Goal: Task Accomplishment & Management: Manage account settings

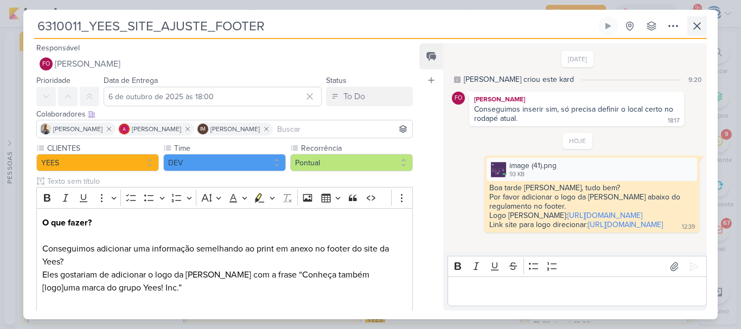
scroll to position [91, 0]
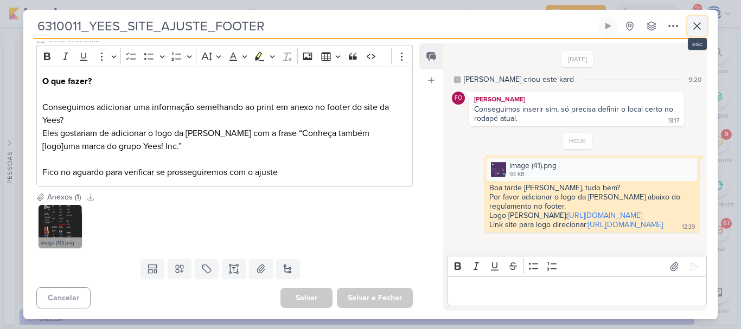
click at [696, 28] on icon at bounding box center [696, 26] width 13 height 13
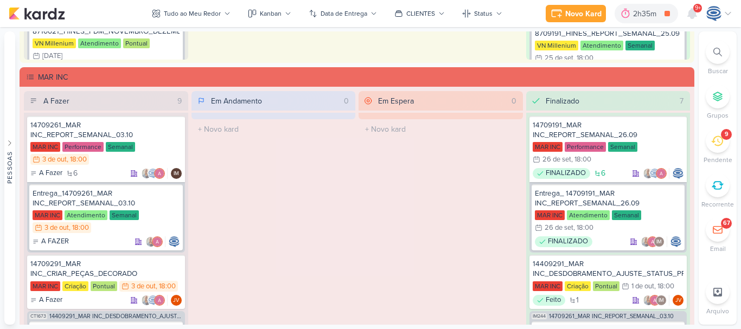
scroll to position [1577, 0]
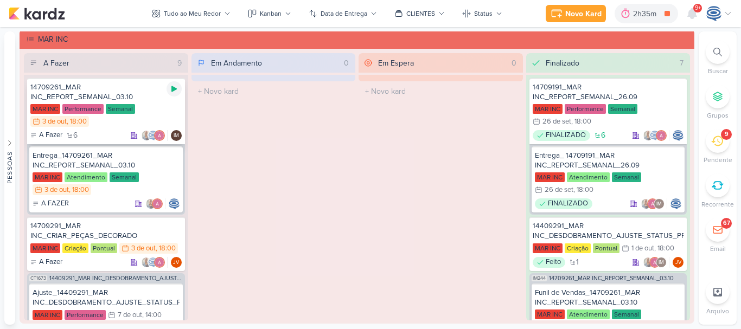
click at [171, 92] on icon at bounding box center [173, 89] width 5 height 6
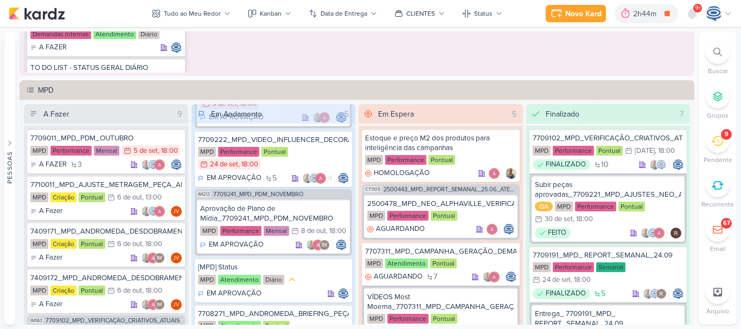
scroll to position [932, 0]
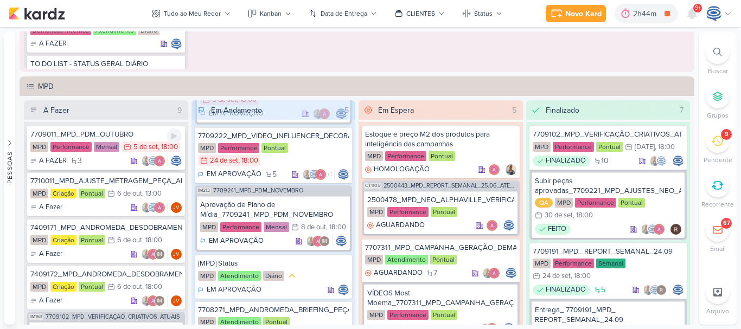
click at [138, 133] on div "7709011_MPD_PDM_OUTUBRO" at bounding box center [105, 135] width 151 height 10
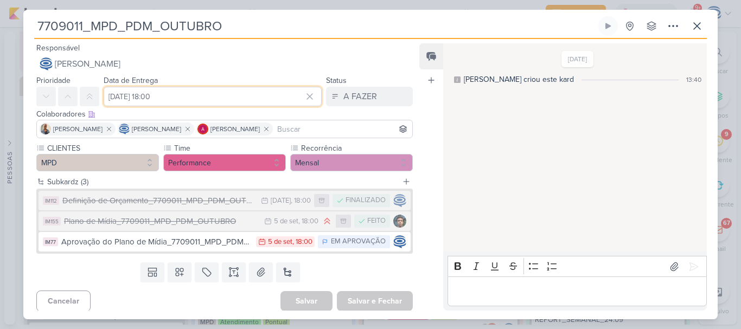
click at [145, 98] on input "[DATE] 18:00" at bounding box center [213, 97] width 218 height 20
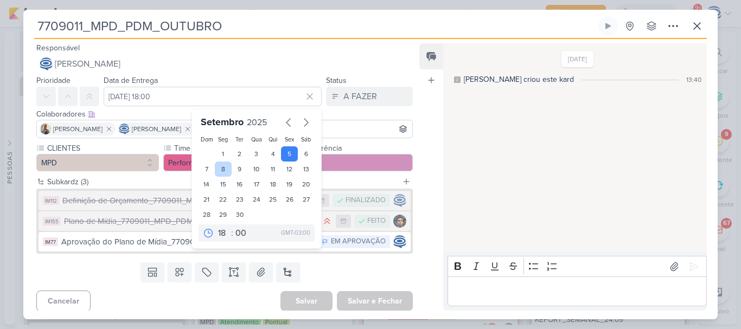
click at [223, 171] on div "8" at bounding box center [223, 169] width 17 height 15
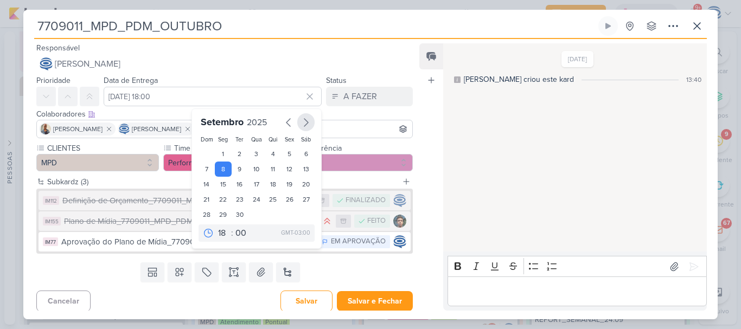
click at [299, 125] on icon "button" at bounding box center [305, 122] width 13 height 13
click at [220, 172] on div "6" at bounding box center [223, 170] width 17 height 15
type input "6 de outubro de 2025 às 18:00"
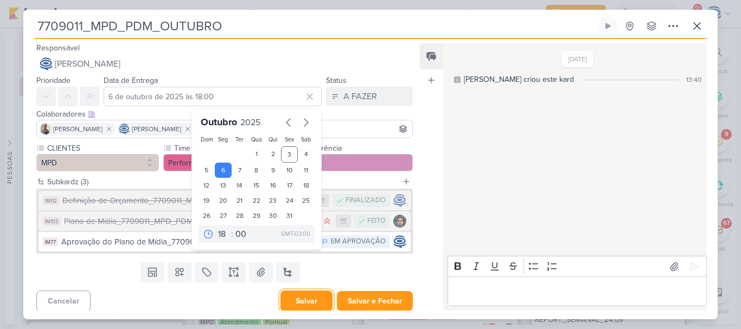
click at [303, 299] on button "Salvar" at bounding box center [306, 301] width 52 height 21
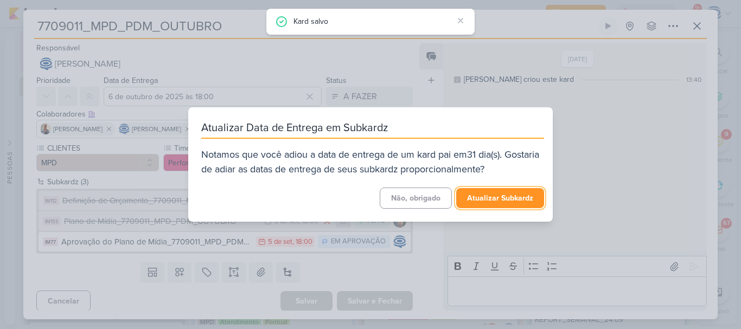
click at [482, 202] on button "Atualizar Subkardz" at bounding box center [500, 198] width 88 height 20
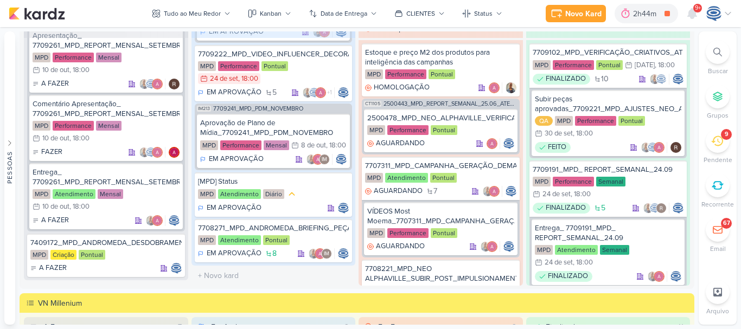
scroll to position [678, 0]
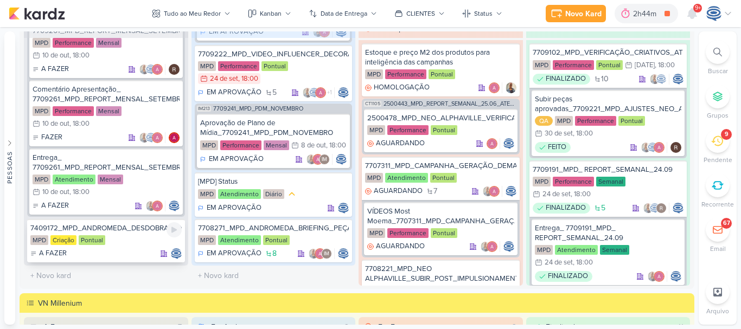
click at [132, 229] on div "7409172_MPD_ANDROMEDA_DESDOBRAMENTO_INSTITUCIONAL_LOCALIZAÇÃO" at bounding box center [105, 228] width 151 height 10
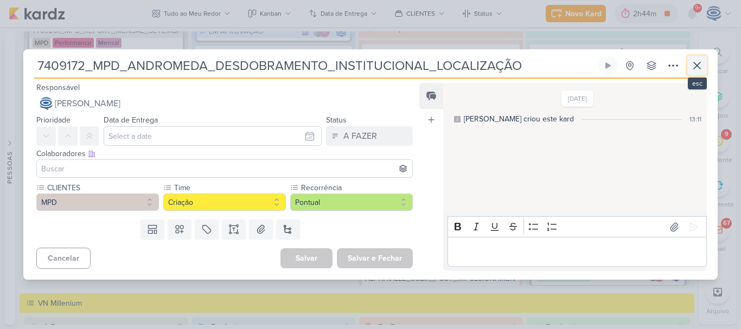
click at [694, 60] on icon at bounding box center [696, 65] width 13 height 13
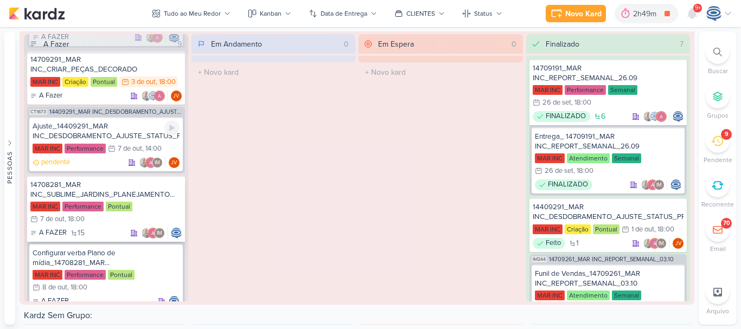
scroll to position [147, 0]
click at [125, 191] on div "14708281_MAR INC_SUBLIME_JARDINS_PLANEJAMENTO ESTRATÉGICO" at bounding box center [105, 191] width 151 height 20
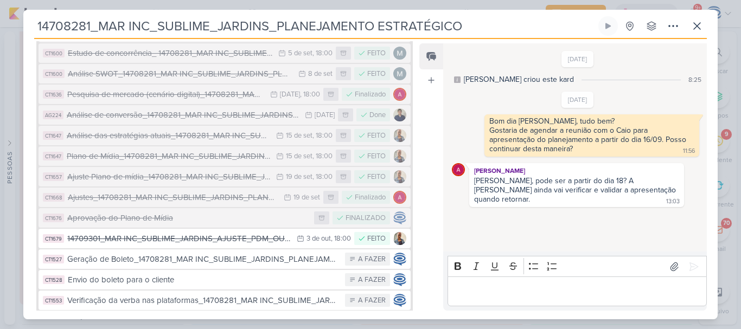
scroll to position [538, 0]
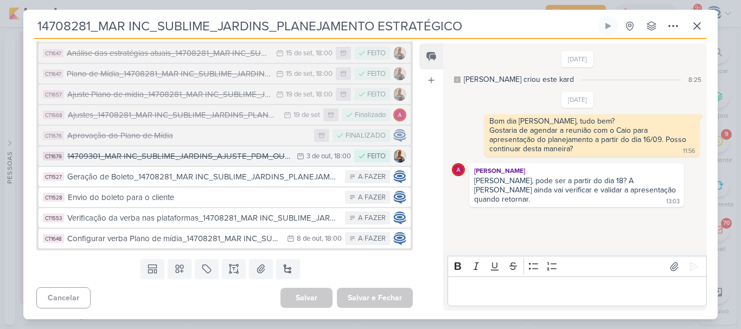
click at [252, 161] on div "14709301_MAR INC_SUBLIME_JARDINS_AJUSTE_PDM_OUTUBRO" at bounding box center [179, 156] width 224 height 12
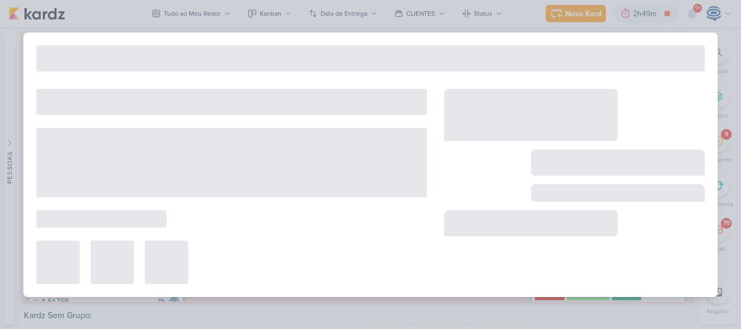
type input "14709301_MAR INC_SUBLIME_JARDINS_AJUSTE_PDM_OUTUBRO"
type input "3 de outubro de 2025 às 18:00"
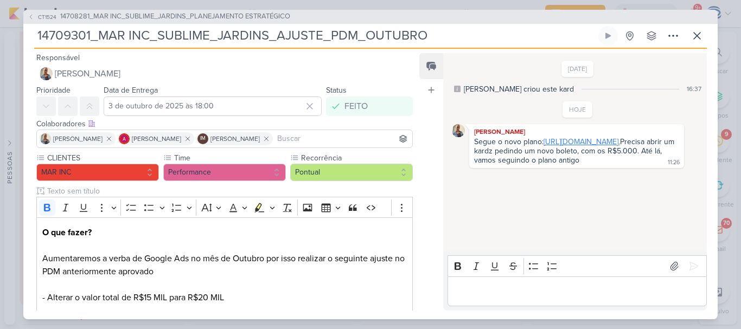
click at [543, 146] on link "[URL][DOMAIN_NAME]." at bounding box center [581, 141] width 76 height 9
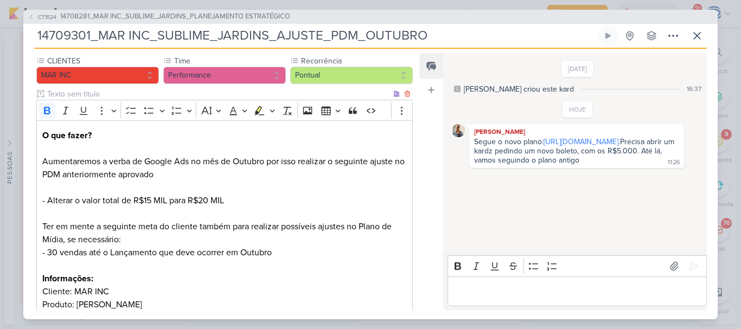
scroll to position [126, 0]
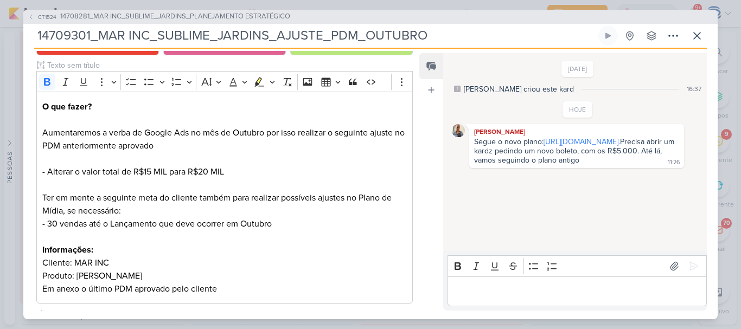
drag, startPoint x: 428, startPoint y: 35, endPoint x: 31, endPoint y: 37, distance: 396.4
click at [31, 37] on div "CT1524 14708281_MAR INC_SUBLIME_JARDINS_PLANEJAMENTO ESTRATÉGICO 14709301_MAR I…" at bounding box center [370, 165] width 694 height 310
click at [101, 13] on span "14708281_MAR INC_SUBLIME_JARDINS_PLANEJAMENTO ESTRATÉGICO" at bounding box center [175, 16] width 230 height 11
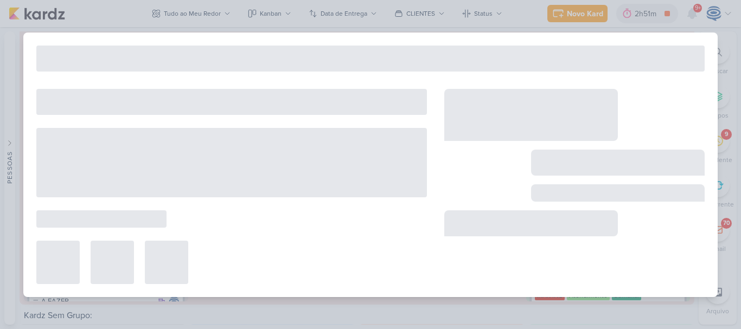
type input "14708281_MAR INC_SUBLIME_JARDINS_PLANEJAMENTO ESTRATÉGICO"
type input "[DATE] 18:00"
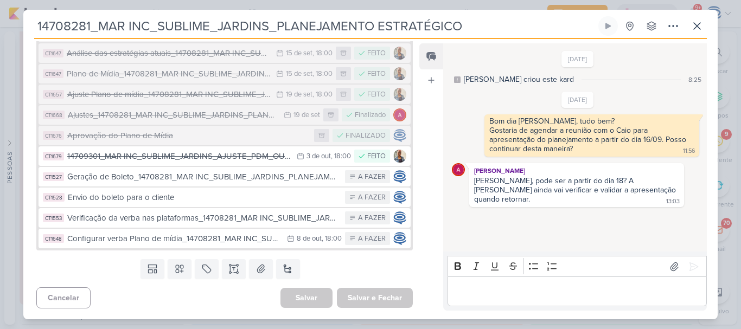
scroll to position [538, 0]
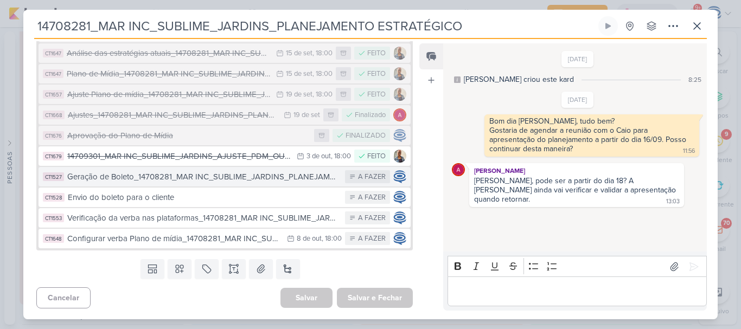
click at [217, 180] on div "Geração de Boleto_14708281_MAR INC_SUBLIME_JARDINS_PLANEJAMENTO ESTRATÉGICO" at bounding box center [203, 177] width 272 height 12
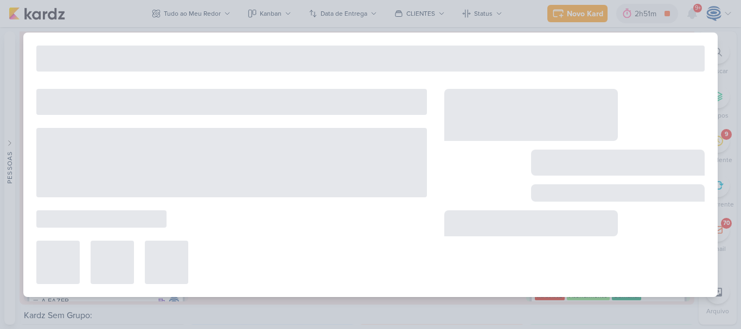
type input "Geração de Boleto_14708281_MAR INC_SUBLIME_JARDINS_PLANEJAMENTO ESTRATÉGICO"
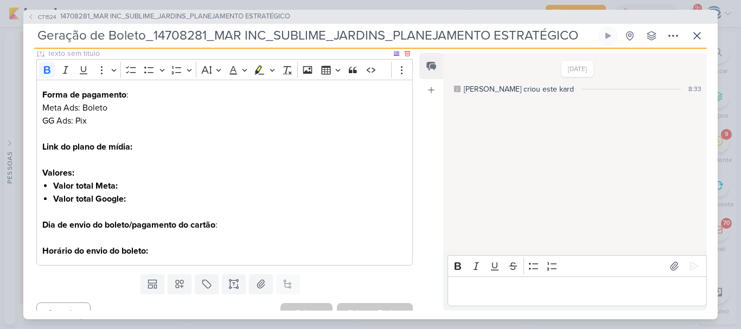
scroll to position [138, 0]
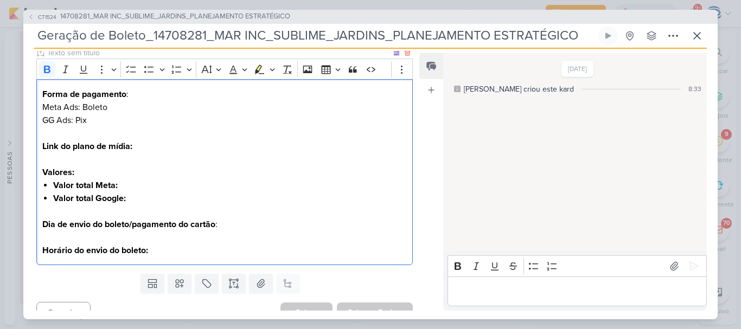
click at [143, 148] on p "Link do plano de mídia:" at bounding box center [224, 146] width 364 height 13
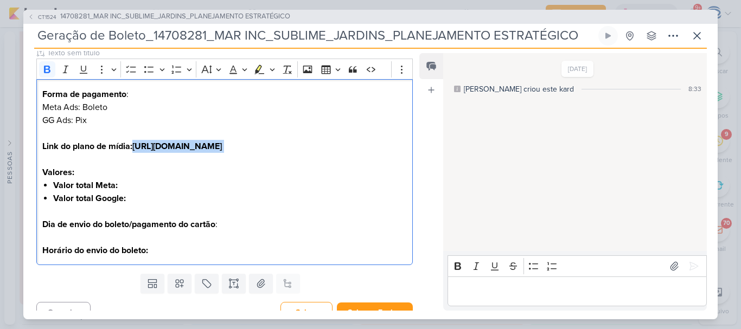
drag, startPoint x: 203, startPoint y: 172, endPoint x: 30, endPoint y: 158, distance: 173.0
click at [30, 158] on div "CLIENTES MAR INC Time" at bounding box center [220, 141] width 394 height 255
click at [191, 153] on p "Link do plano de mídia: [URL][DOMAIN_NAME]" at bounding box center [224, 146] width 364 height 13
click at [146, 218] on p "Editor editing area: main" at bounding box center [224, 211] width 364 height 13
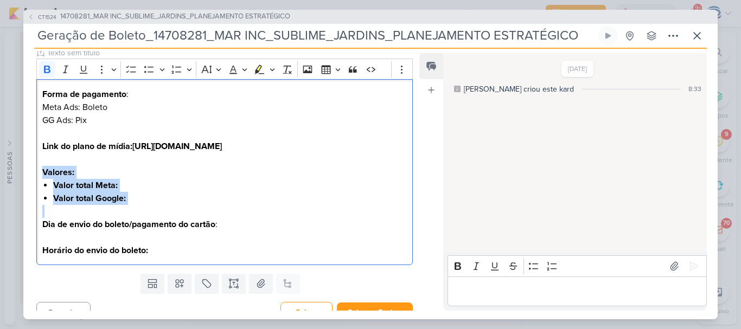
drag, startPoint x: 146, startPoint y: 231, endPoint x: 29, endPoint y: 201, distance: 121.5
click at [29, 201] on div "CLIENTES MAR INC Time" at bounding box center [220, 141] width 394 height 255
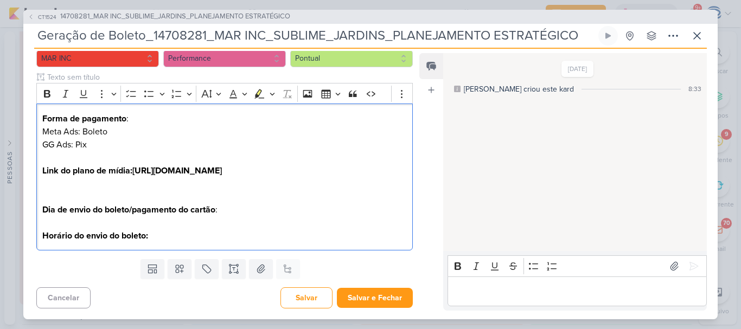
scroll to position [127, 0]
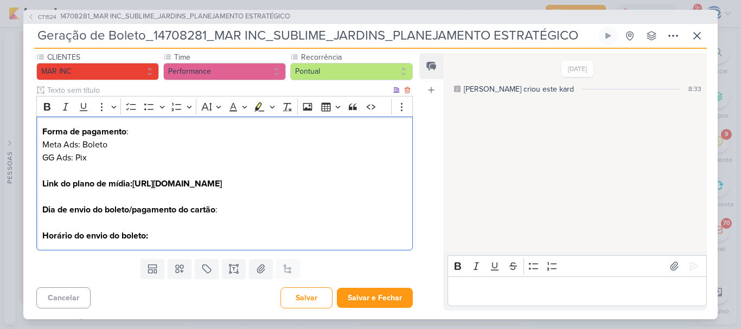
click at [258, 212] on p "Dia de envio do boleto/pagamento do cartão :" at bounding box center [224, 209] width 364 height 13
click at [205, 236] on p "Horário do envio do boleto:" at bounding box center [224, 235] width 364 height 13
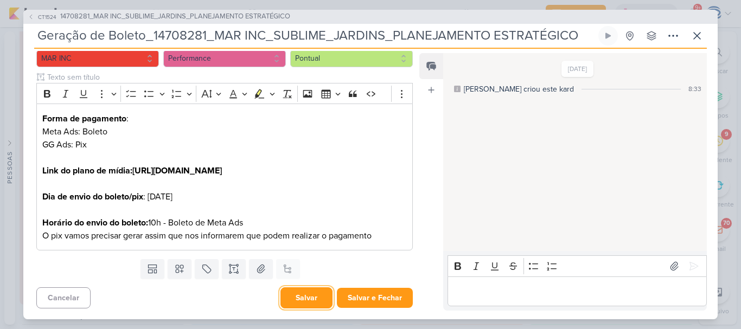
click at [285, 295] on button "Salvar" at bounding box center [306, 297] width 52 height 21
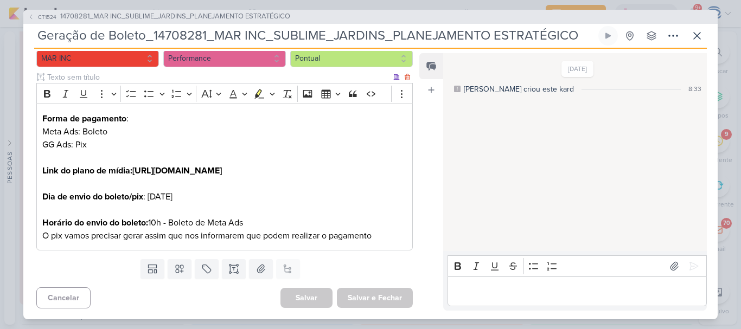
scroll to position [21, 0]
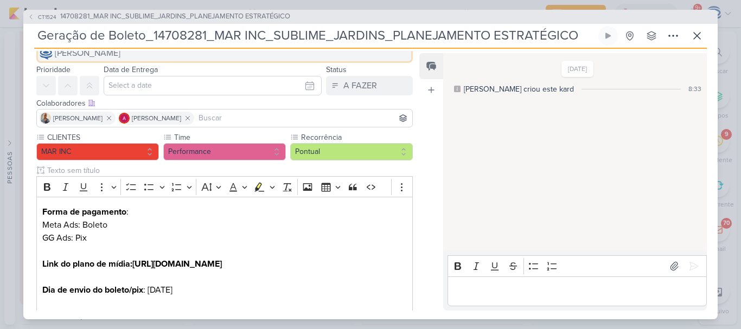
click at [104, 52] on span "[PERSON_NAME]" at bounding box center [88, 53] width 66 height 13
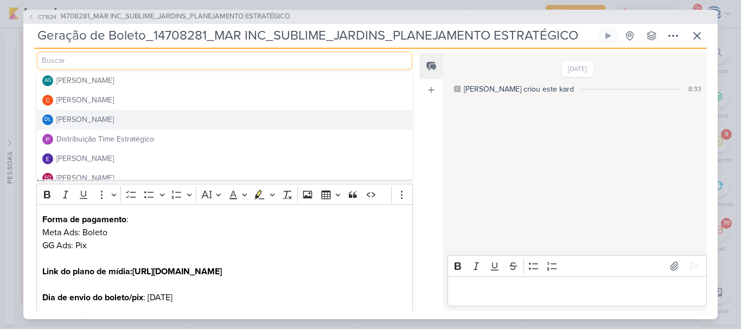
scroll to position [41, 0]
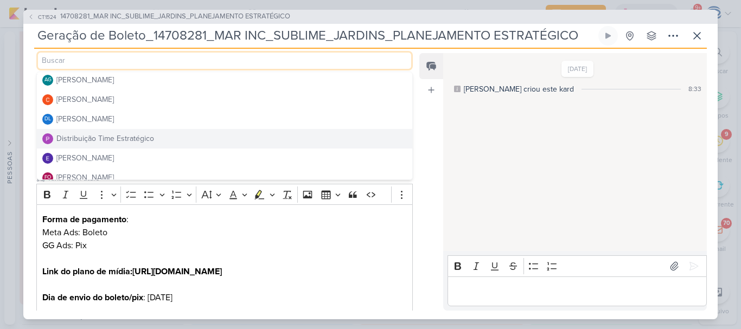
click at [100, 136] on div "Distribuição Time Estratégico" at bounding box center [105, 138] width 98 height 11
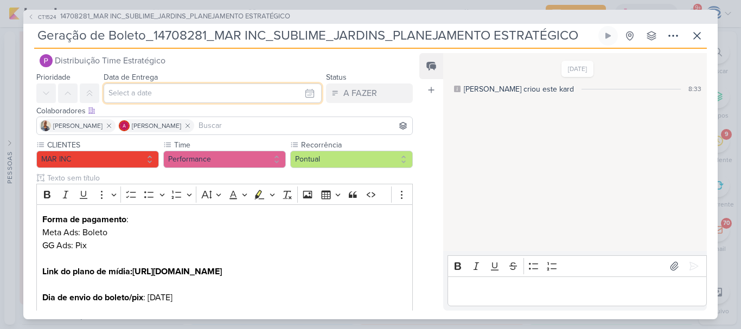
click at [146, 98] on input "text" at bounding box center [213, 94] width 218 height 20
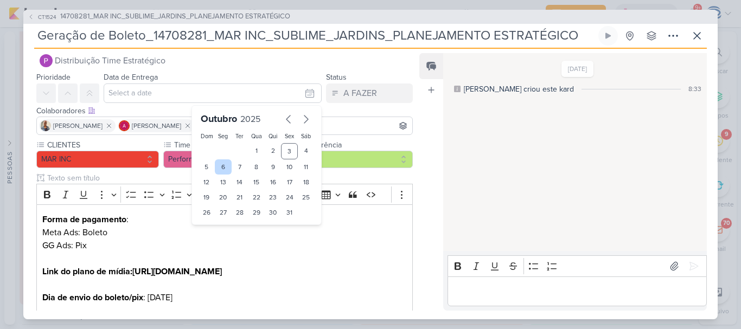
click at [216, 168] on div "6" at bounding box center [223, 166] width 17 height 15
type input "[DATE] 23:59"
click at [216, 228] on select "00 01 02 03 04 05 06 07 08 09 10 11 12 13 14 15 16 17 18 19 20 21 22 23" at bounding box center [223, 231] width 15 height 13
select select "10"
click at [216, 225] on select "00 01 02 03 04 05 06 07 08 09 10 11 12 13 14 15 16 17 18 19 20 21 22 23" at bounding box center [223, 231] width 15 height 13
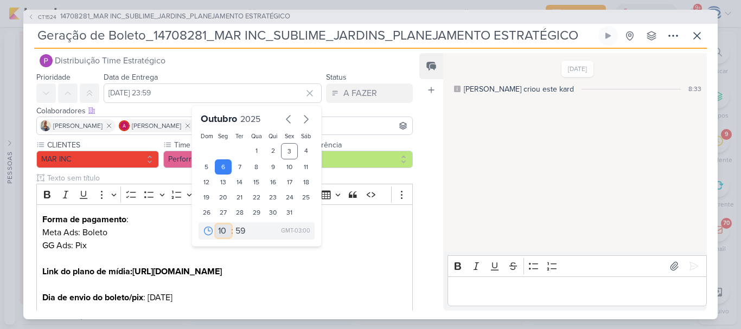
type input "[DATE] 10:59"
click at [239, 225] on select "00 05 10 15 20 25 30 35 40 45 50 55 59" at bounding box center [240, 231] width 15 height 13
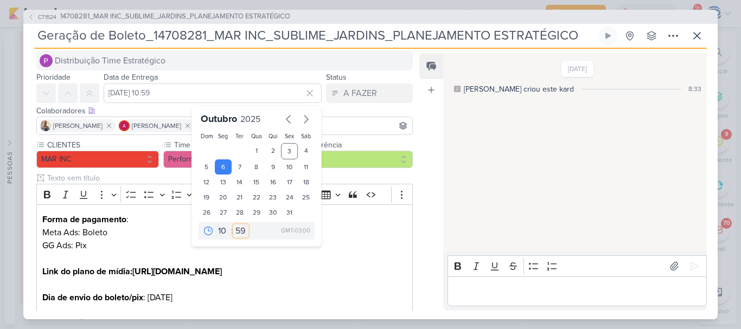
select select "0"
click at [233, 225] on select "00 05 10 15 20 25 30 35 40 45 50 55 59" at bounding box center [240, 231] width 15 height 13
type input "[DATE] 10:00"
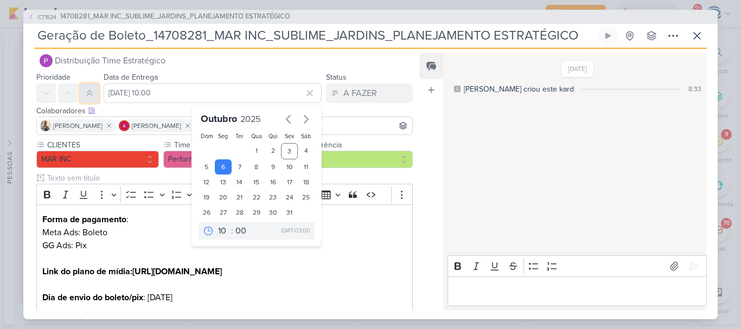
click at [85, 91] on button at bounding box center [90, 94] width 20 height 20
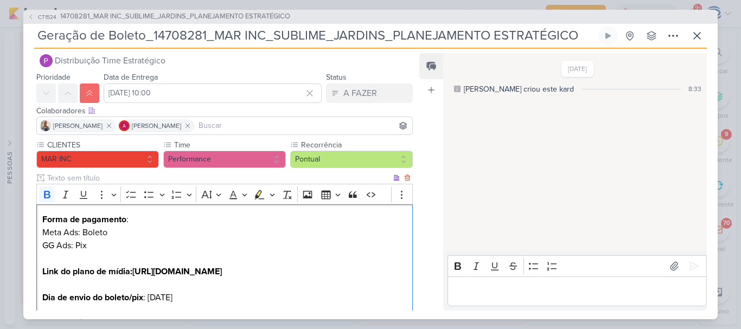
click at [178, 278] on p "Link do plano de mídia: [URL][DOMAIN_NAME]" at bounding box center [224, 271] width 364 height 13
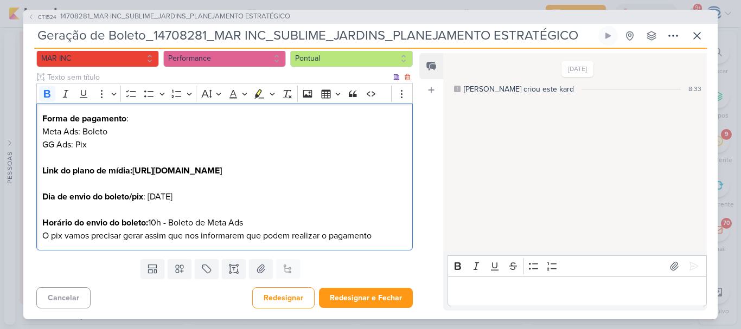
scroll to position [140, 0]
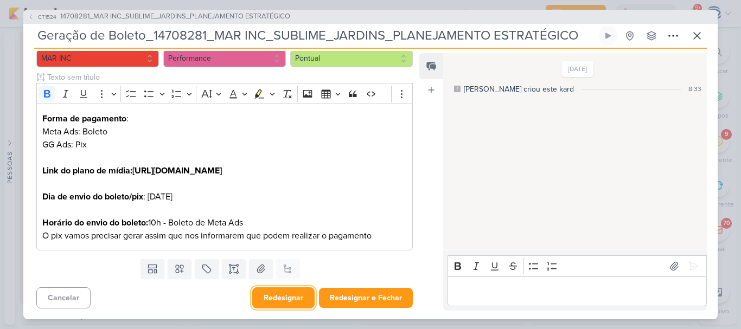
click at [269, 296] on button "Redesignar" at bounding box center [283, 297] width 62 height 21
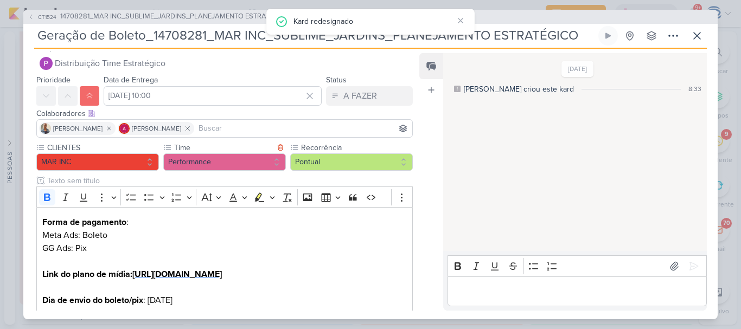
scroll to position [0, 0]
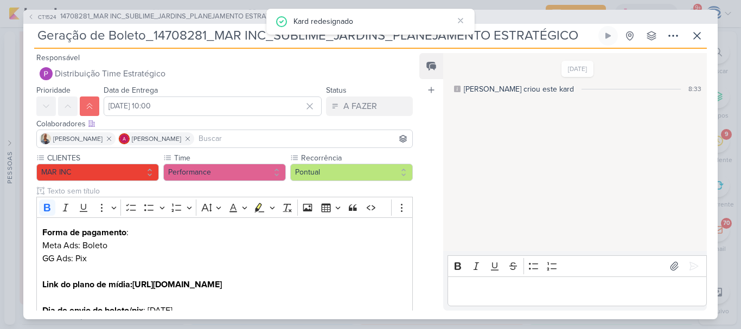
click at [237, 139] on input at bounding box center [303, 138] width 214 height 13
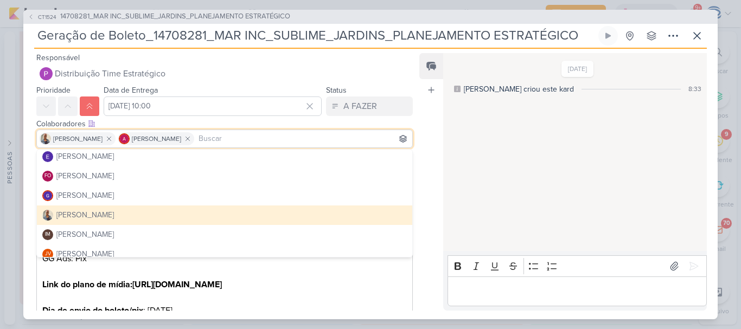
scroll to position [159, 0]
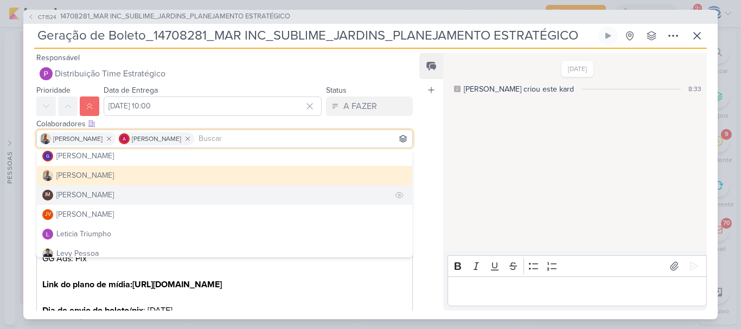
click at [196, 192] on button "IM [PERSON_NAME]" at bounding box center [224, 195] width 375 height 20
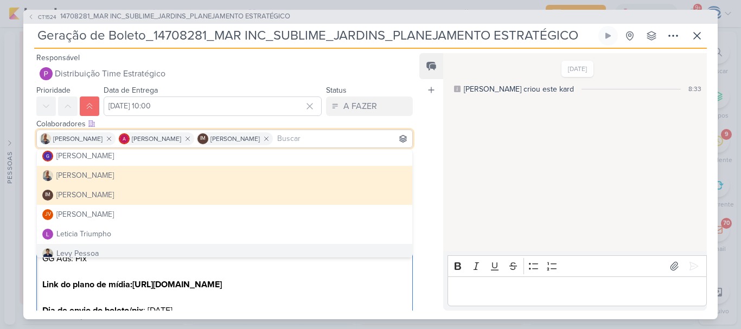
click at [196, 270] on p "Editor editing area: main" at bounding box center [224, 271] width 364 height 13
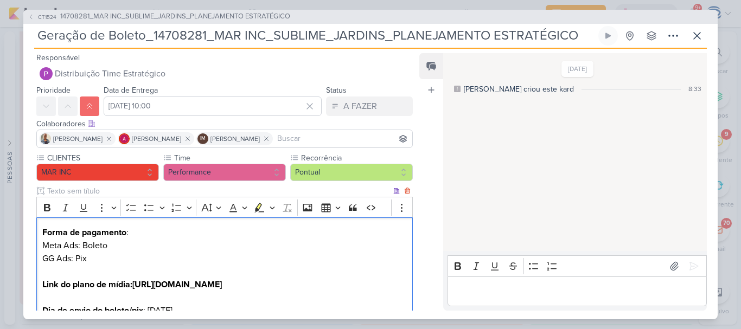
scroll to position [140, 0]
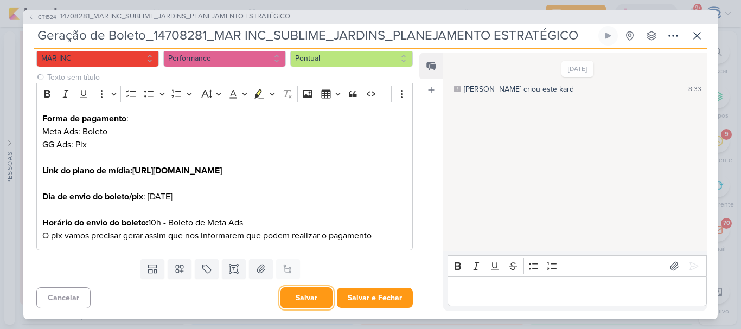
click at [290, 298] on button "Salvar" at bounding box center [306, 297] width 52 height 21
